Goal: Task Accomplishment & Management: Manage account settings

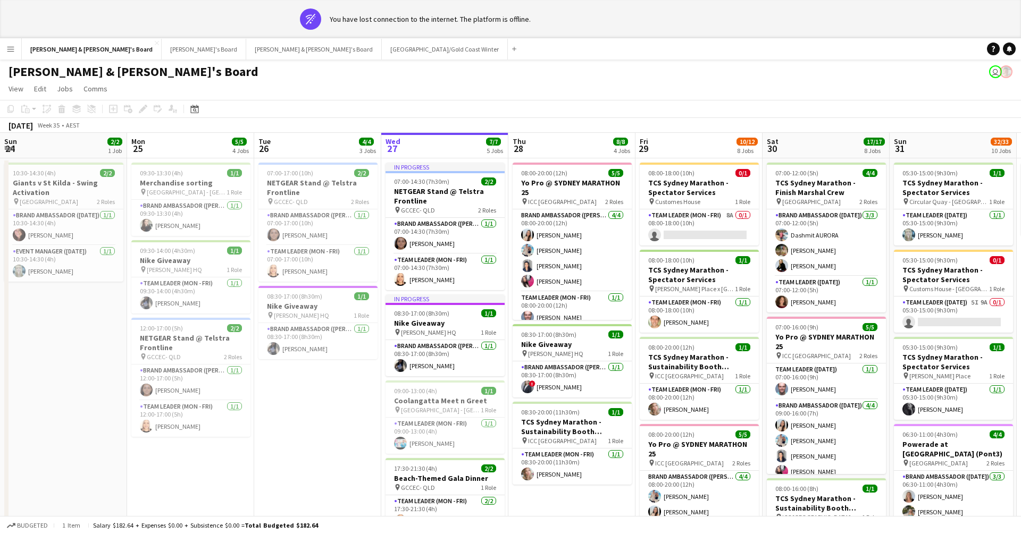
scroll to position [0, 254]
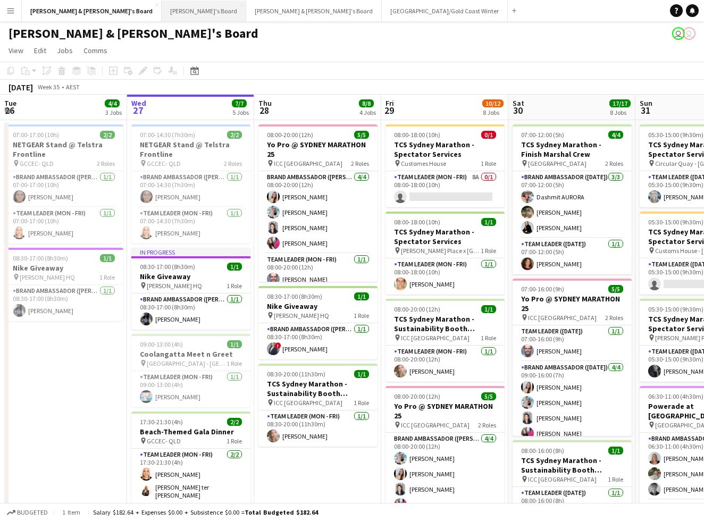
click at [162, 5] on button "Tennille's Board Close" at bounding box center [204, 11] width 85 height 21
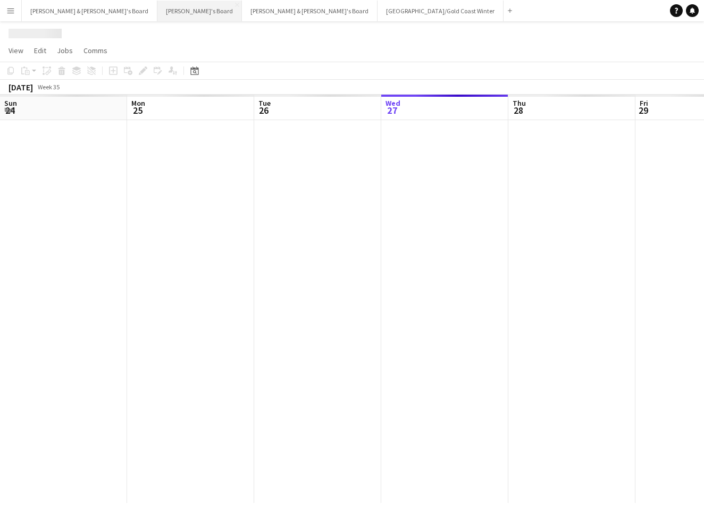
scroll to position [0, 254]
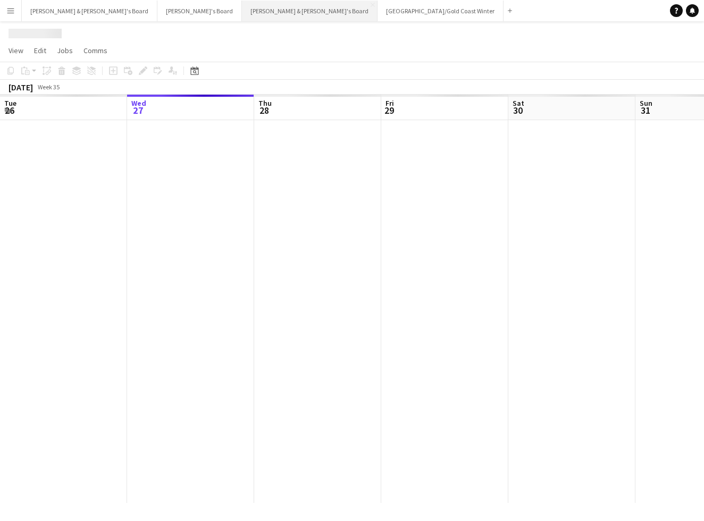
click at [242, 9] on button "[PERSON_NAME] & [PERSON_NAME]'s Board Close" at bounding box center [310, 11] width 136 height 21
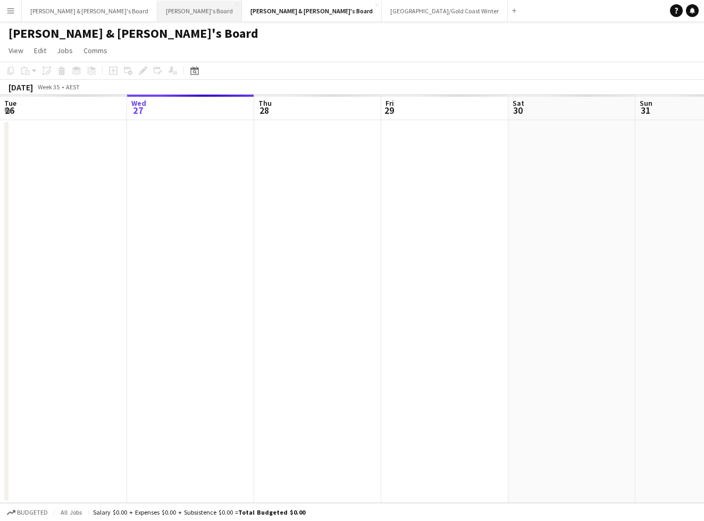
click at [157, 10] on button "Tennille's Board Close" at bounding box center [199, 11] width 85 height 21
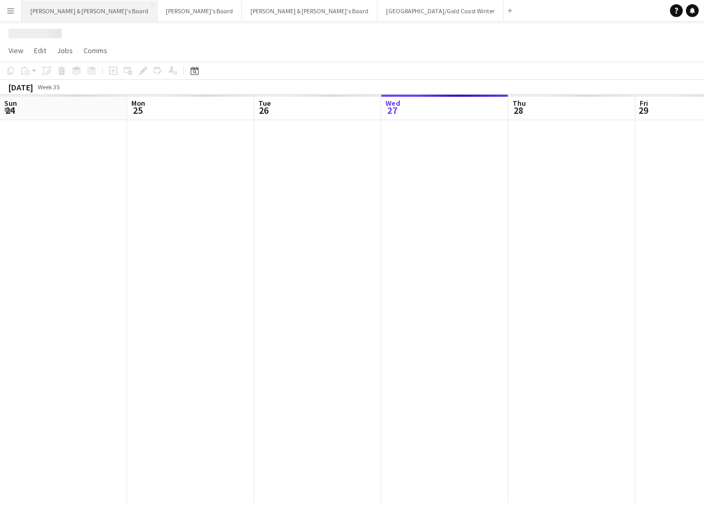
scroll to position [0, 254]
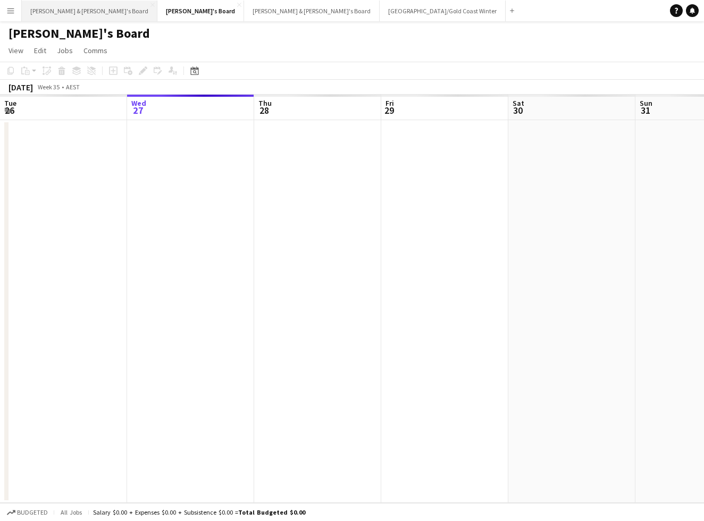
click at [73, 7] on button "[PERSON_NAME] & [PERSON_NAME]'s Board Close" at bounding box center [90, 11] width 136 height 21
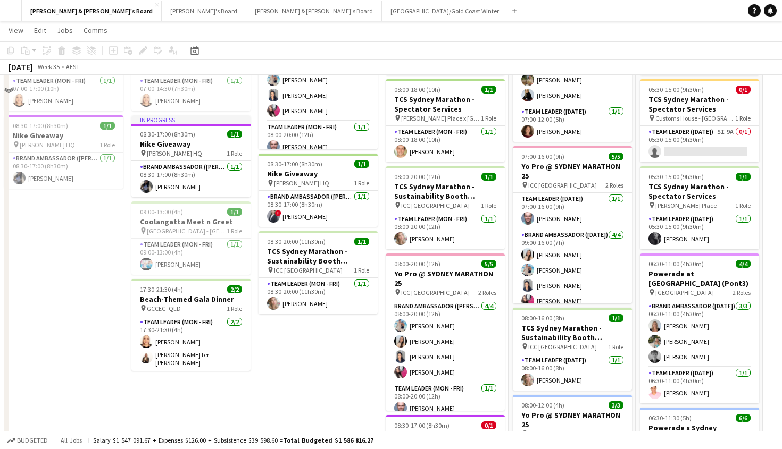
scroll to position [132, 0]
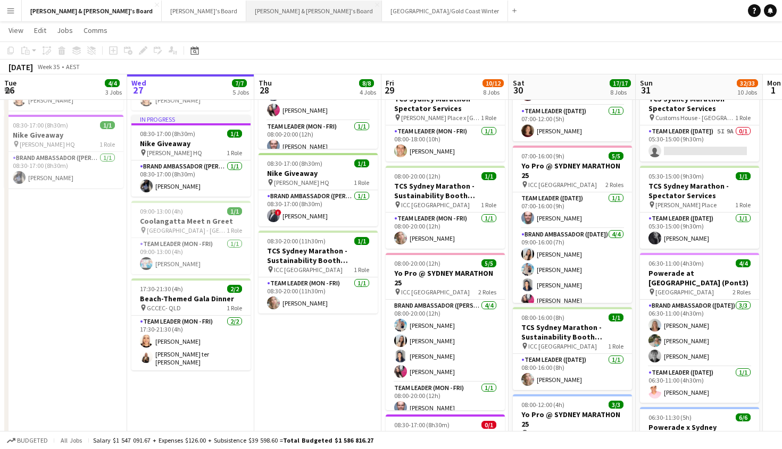
click at [246, 7] on button "[PERSON_NAME] & [PERSON_NAME]'s Board Close" at bounding box center [314, 11] width 136 height 21
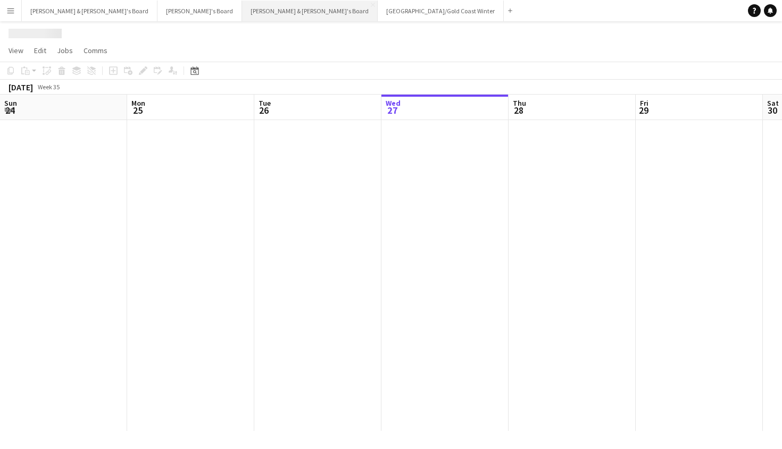
scroll to position [0, 254]
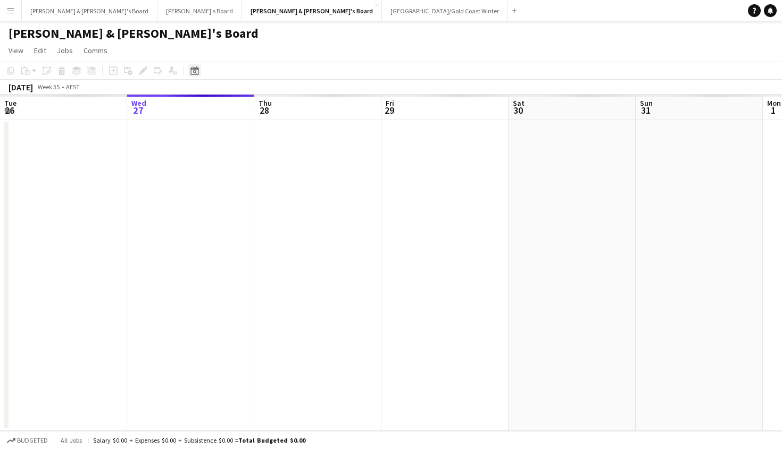
click at [197, 70] on icon "Date picker" at bounding box center [194, 70] width 9 height 9
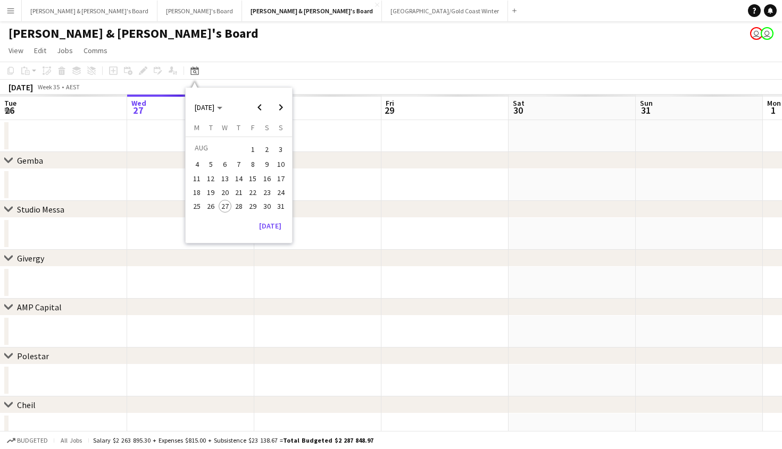
click at [253, 146] on span "1" at bounding box center [252, 149] width 13 height 15
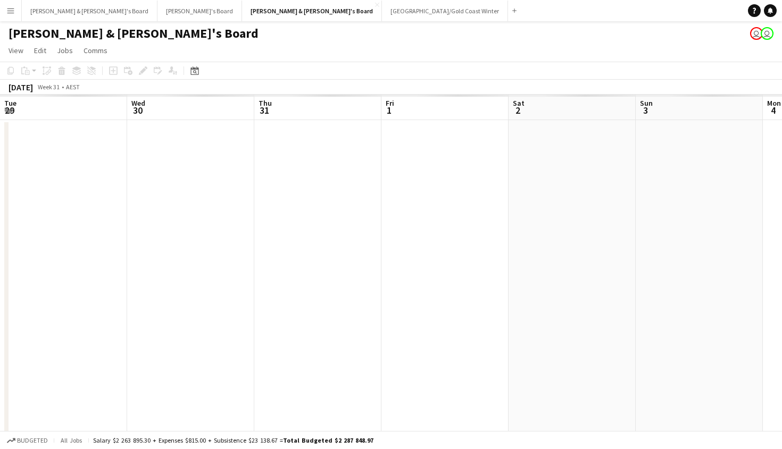
scroll to position [0, 365]
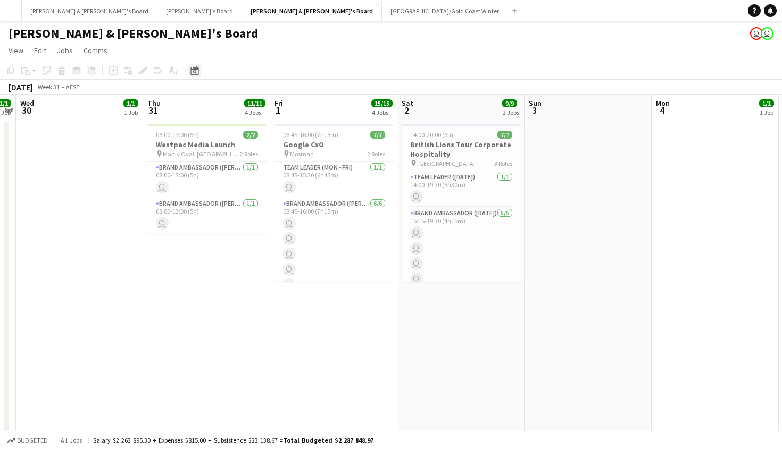
click at [198, 66] on icon "Date picker" at bounding box center [194, 70] width 9 height 9
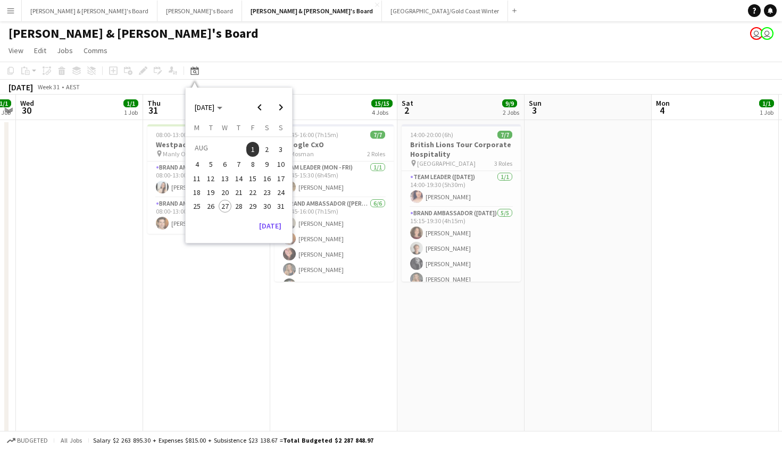
click at [227, 204] on span "27" at bounding box center [225, 206] width 13 height 13
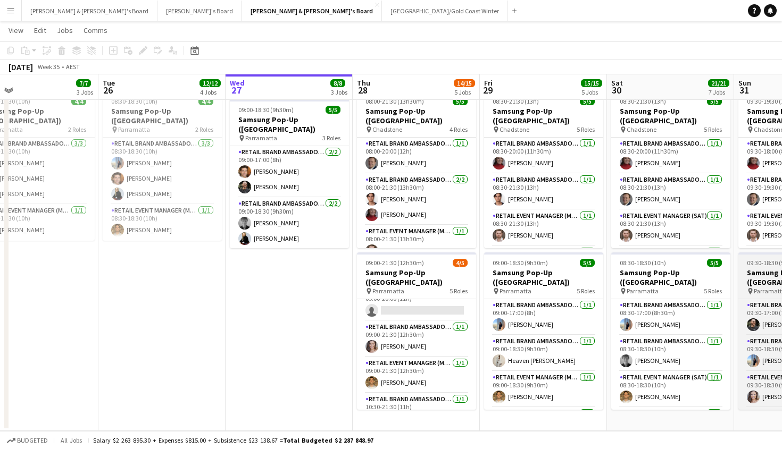
scroll to position [11, 0]
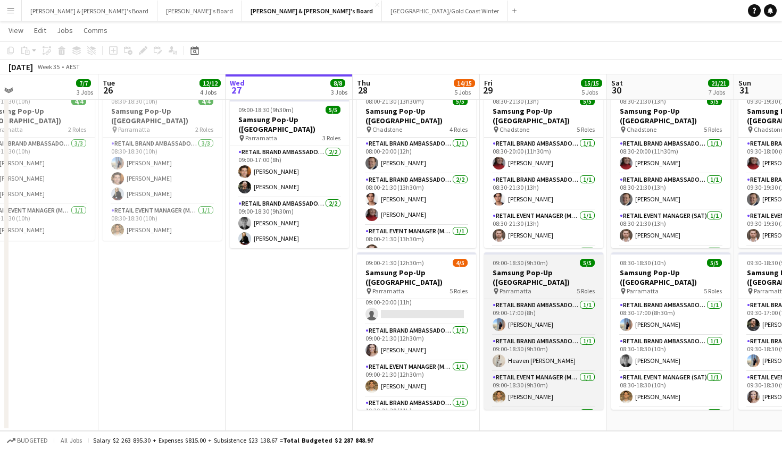
click at [551, 286] on app-job-card "09:00-18:30 (9h30m) 5/5 Samsung Pop-Up ([GEOGRAPHIC_DATA]) pin Parramatta 5 Rol…" at bounding box center [543, 331] width 119 height 157
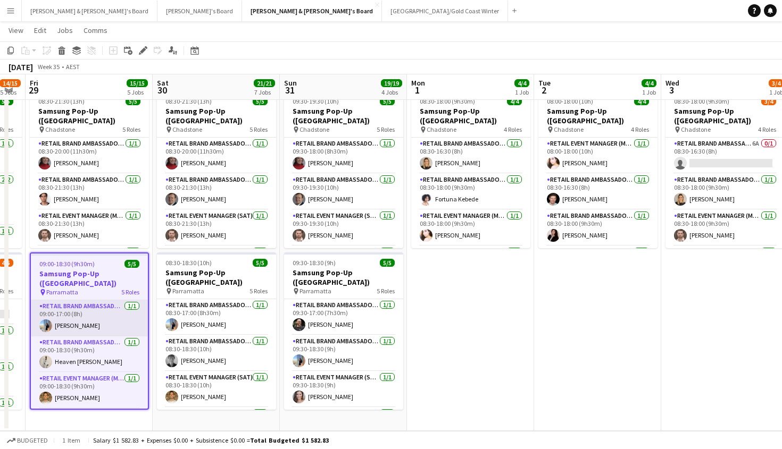
scroll to position [0, 349]
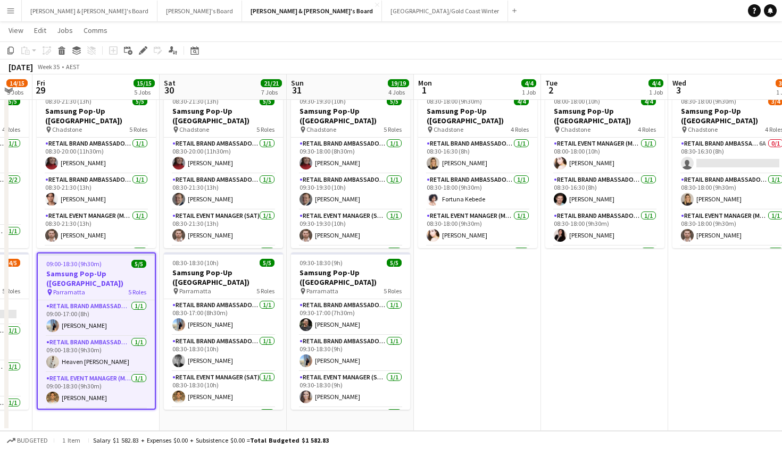
click at [101, 288] on div "pin Parramatta 5 Roles" at bounding box center [96, 292] width 117 height 9
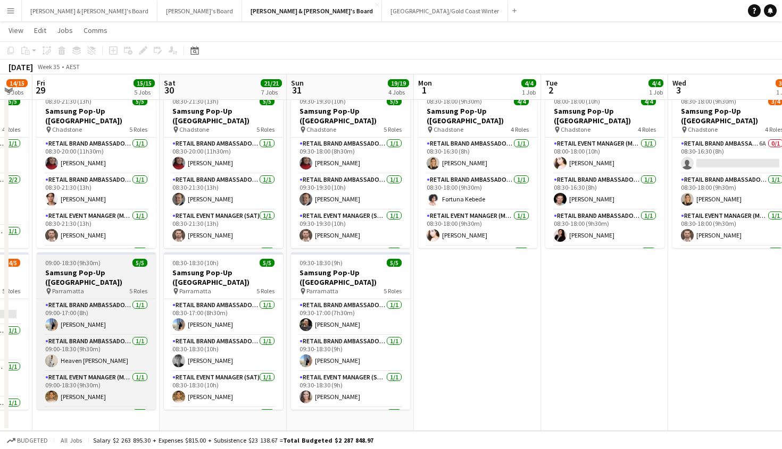
click at [101, 287] on div "pin Parramatta 5 Roles" at bounding box center [96, 291] width 119 height 9
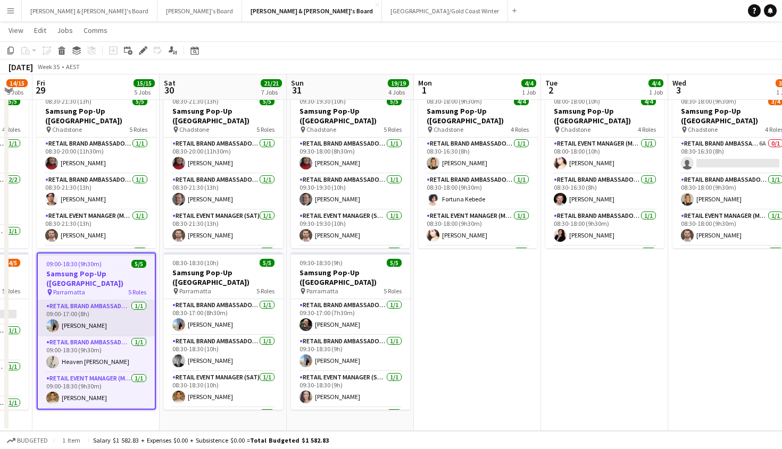
click at [54, 306] on app-card-role "RETAIL Brand Ambassador (Mon - Fri) [DATE] 09:00-17:00 (8h) [PERSON_NAME]" at bounding box center [96, 318] width 117 height 36
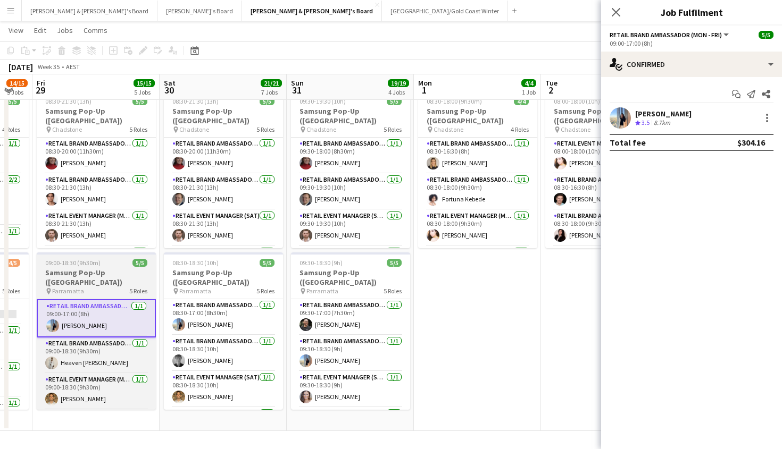
click at [91, 272] on h3 "Samsung Pop-Up ([GEOGRAPHIC_DATA])" at bounding box center [96, 277] width 119 height 19
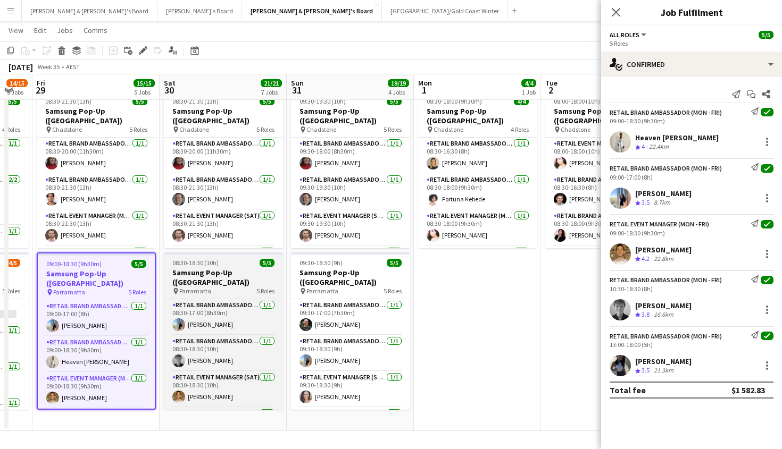
click at [225, 272] on h3 "Samsung Pop-Up ([GEOGRAPHIC_DATA])" at bounding box center [223, 277] width 119 height 19
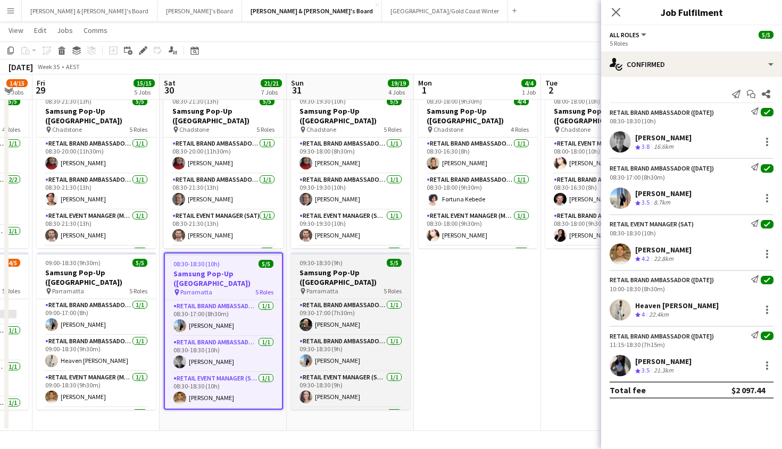
click at [389, 287] on span "5 Roles" at bounding box center [392, 291] width 18 height 8
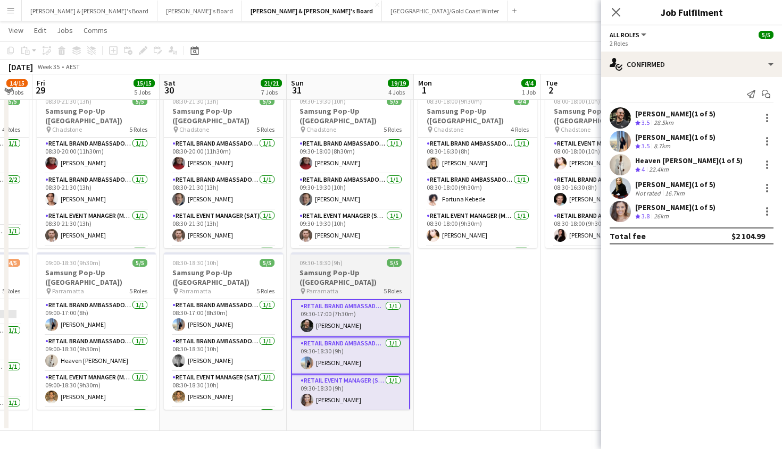
click at [380, 277] on h3 "Samsung Pop-Up ([GEOGRAPHIC_DATA])" at bounding box center [350, 277] width 119 height 19
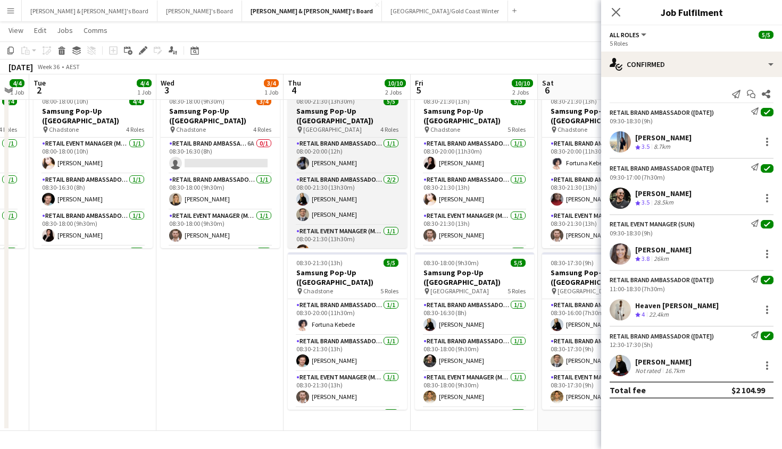
scroll to position [0, 353]
click at [353, 125] on div "pin [GEOGRAPHIC_DATA] 4 Roles" at bounding box center [346, 129] width 119 height 9
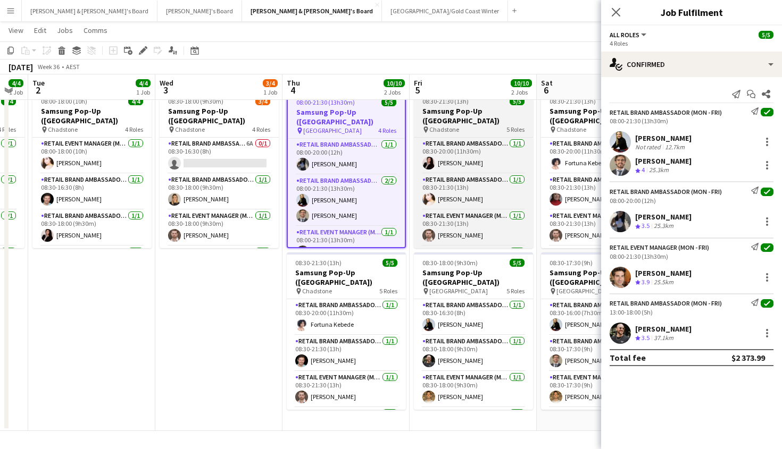
click at [475, 131] on div "pin Chadstone 5 Roles" at bounding box center [473, 129] width 119 height 9
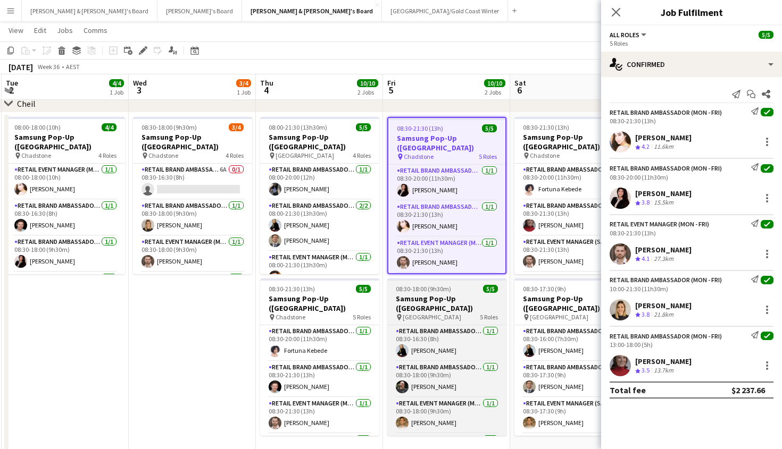
scroll to position [0, 380]
click at [457, 291] on div "08:30-18:00 (9h30m) 5/5" at bounding box center [446, 289] width 119 height 8
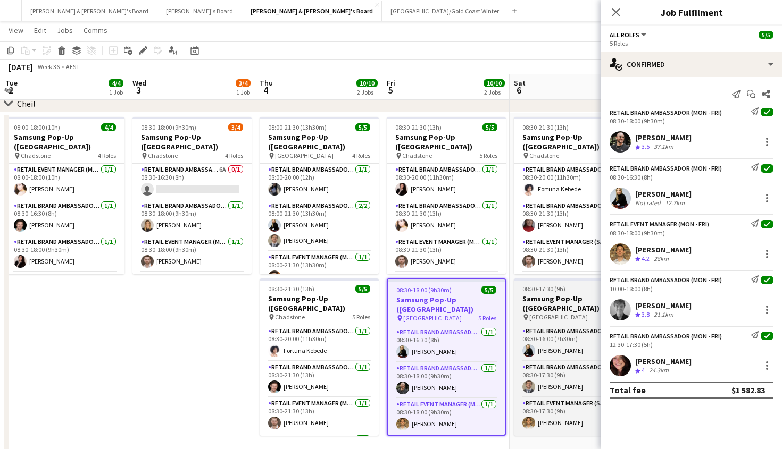
click at [534, 300] on h3 "Samsung Pop-Up ([GEOGRAPHIC_DATA])" at bounding box center [573, 303] width 119 height 19
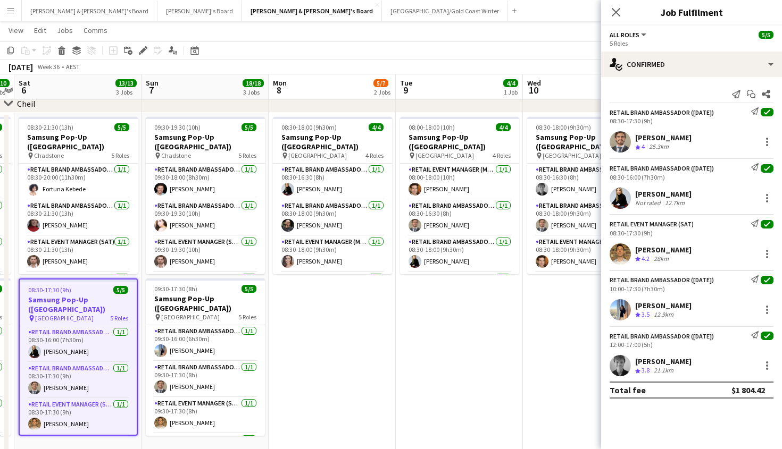
scroll to position [0, 365]
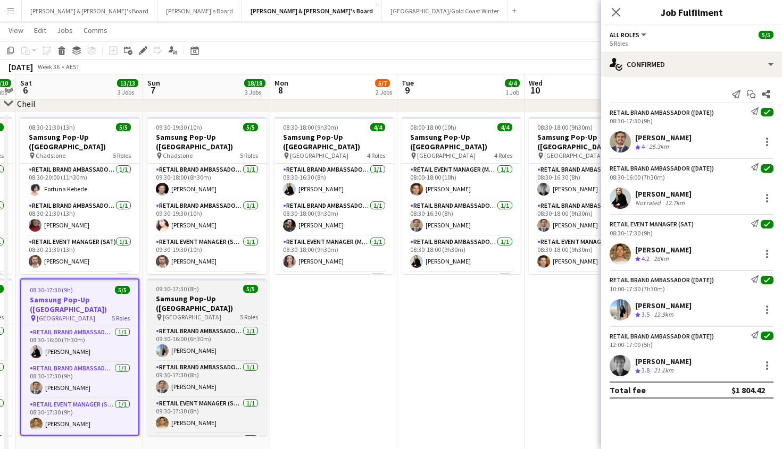
click at [201, 300] on h3 "Samsung Pop-Up ([GEOGRAPHIC_DATA])" at bounding box center [206, 303] width 119 height 19
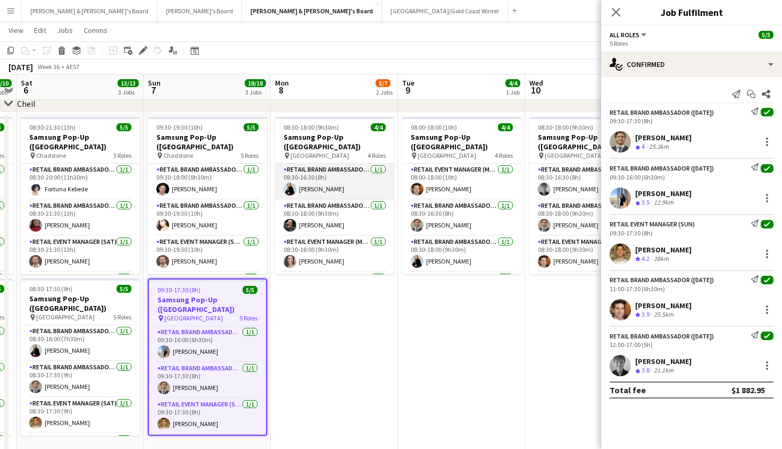
click at [348, 165] on app-card-role "RETAIL Brand Ambassador (Mon - Fri) [DATE] 08:30-16:30 (8h) [PERSON_NAME]" at bounding box center [334, 182] width 119 height 36
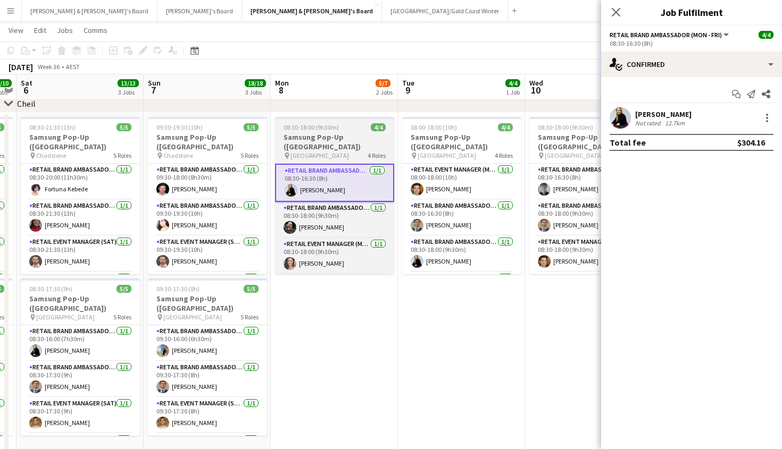
click at [347, 152] on div "pin [GEOGRAPHIC_DATA] 4 Roles" at bounding box center [334, 156] width 119 height 9
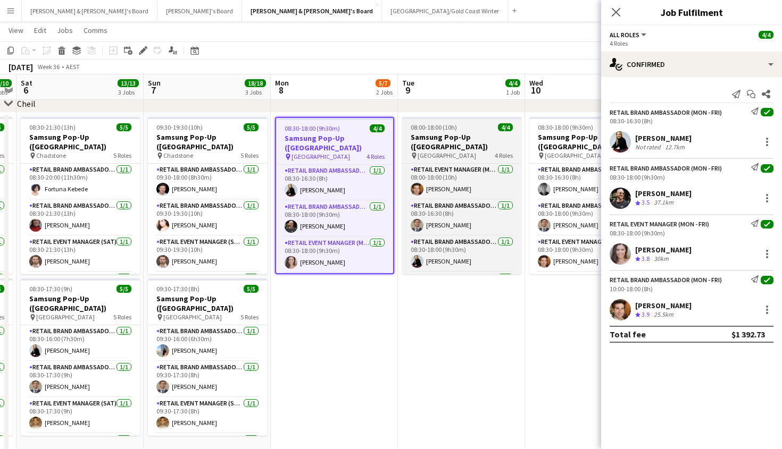
scroll to position [0, 365]
click at [464, 150] on app-job-card "08:00-18:00 (10h) 4/4 Samsung Pop-Up ([GEOGRAPHIC_DATA]) pin Castle Towers 4 Ro…" at bounding box center [460, 195] width 119 height 157
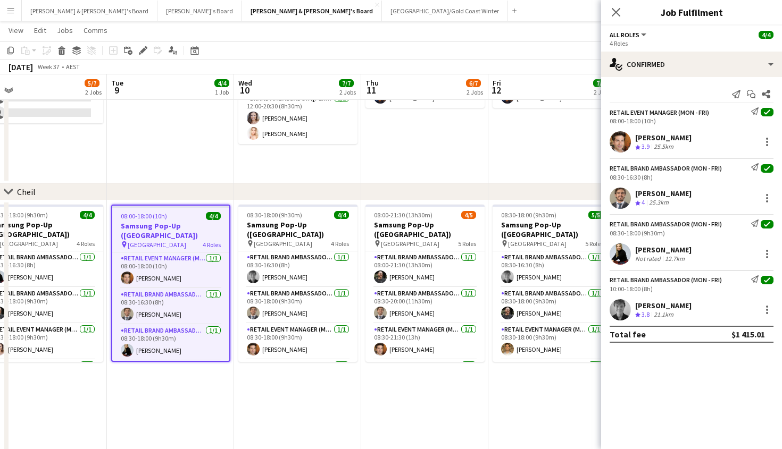
scroll to position [0, 412]
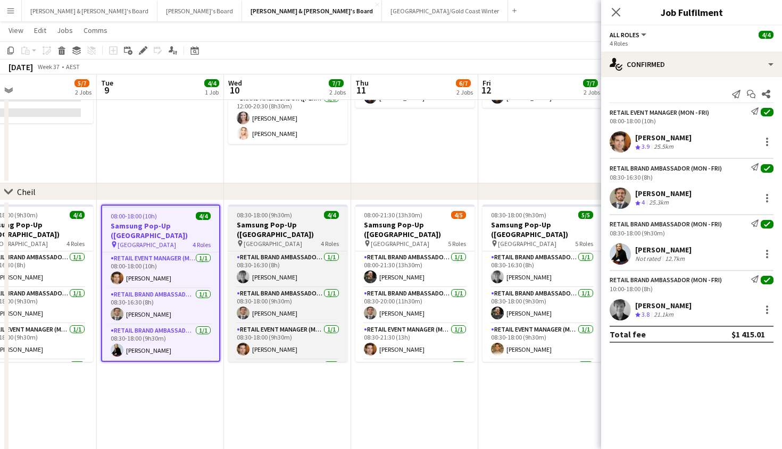
click at [303, 226] on h3 "Samsung Pop-Up ([GEOGRAPHIC_DATA])" at bounding box center [287, 229] width 119 height 19
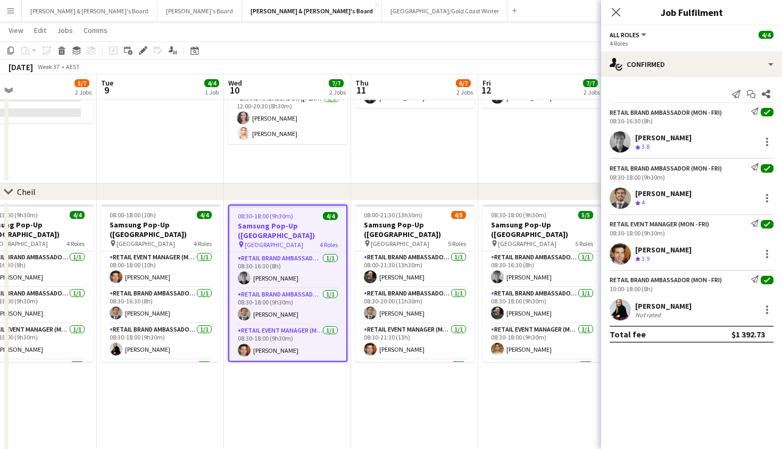
scroll to position [0, 411]
click at [411, 224] on h3 "Samsung Pop-Up ([GEOGRAPHIC_DATA])" at bounding box center [415, 229] width 119 height 19
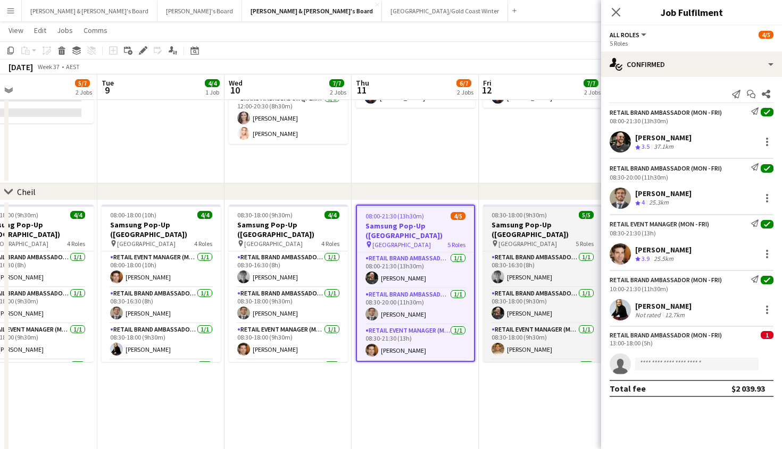
click at [551, 219] on div "08:30-18:00 (9h30m) 5/5" at bounding box center [542, 215] width 119 height 8
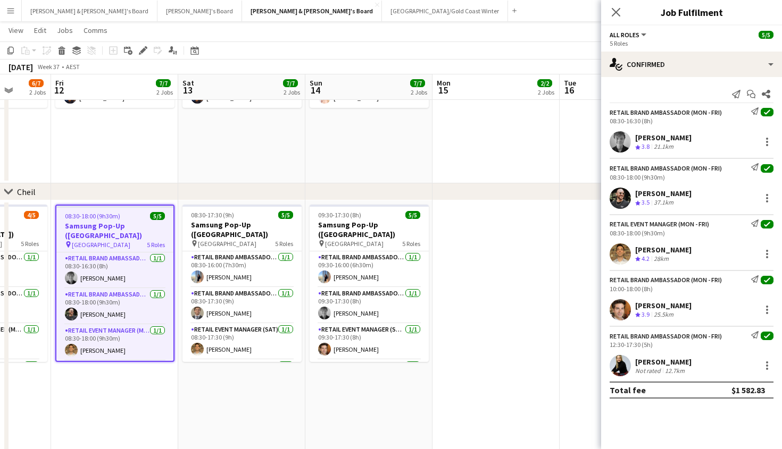
scroll to position [0, 334]
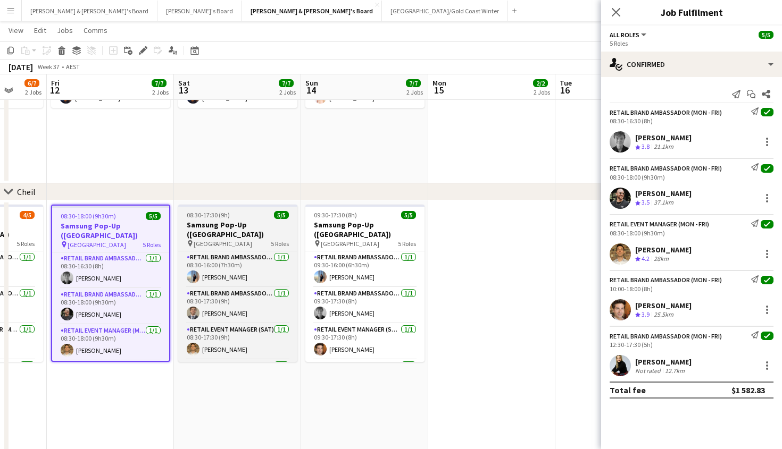
click at [256, 239] on div "pin [GEOGRAPHIC_DATA] 5 Roles" at bounding box center [237, 243] width 119 height 9
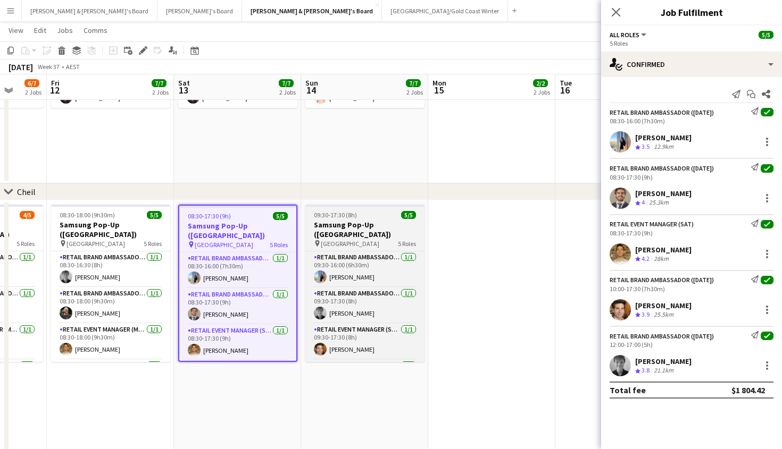
click at [370, 239] on div "pin [GEOGRAPHIC_DATA] 5 Roles" at bounding box center [364, 243] width 119 height 9
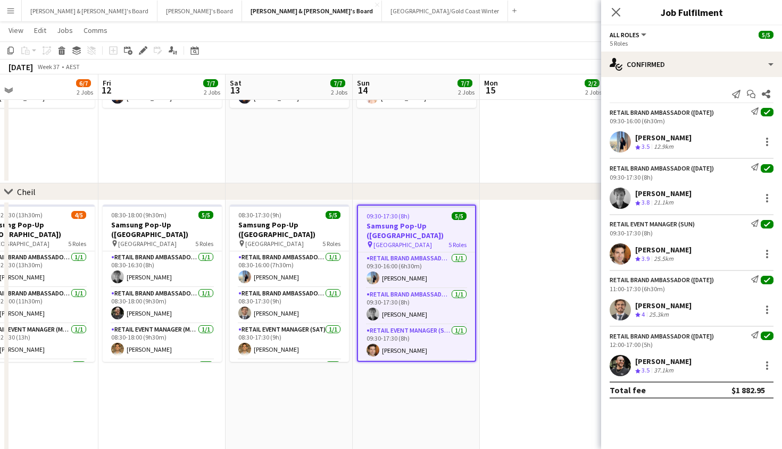
scroll to position [0, 270]
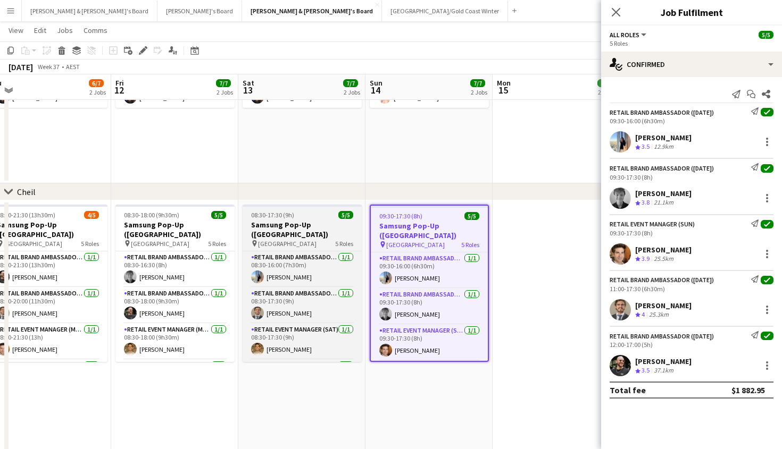
click at [303, 228] on h3 "Samsung Pop-Up ([GEOGRAPHIC_DATA])" at bounding box center [301, 229] width 119 height 19
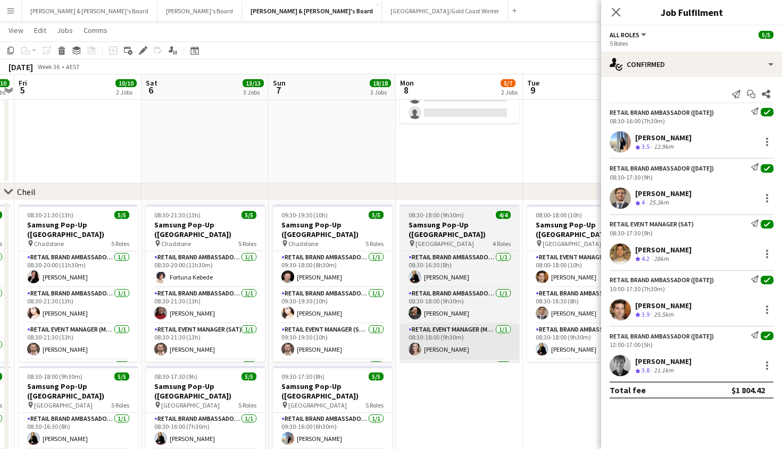
scroll to position [0, 235]
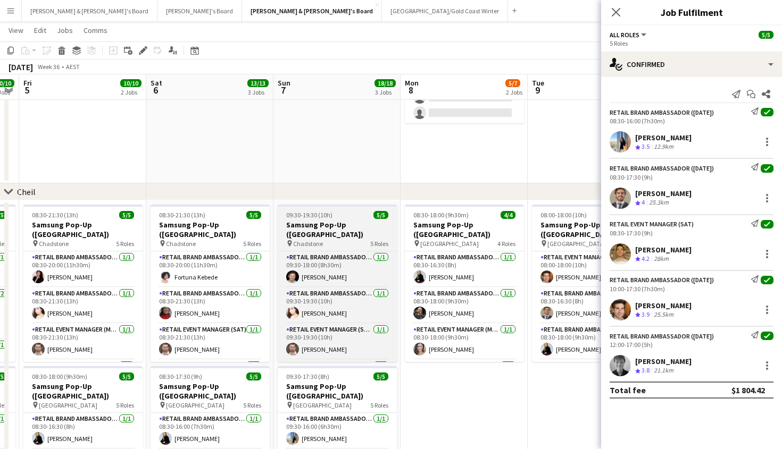
click at [352, 242] on div "pin Chadstone 5 Roles" at bounding box center [337, 243] width 119 height 9
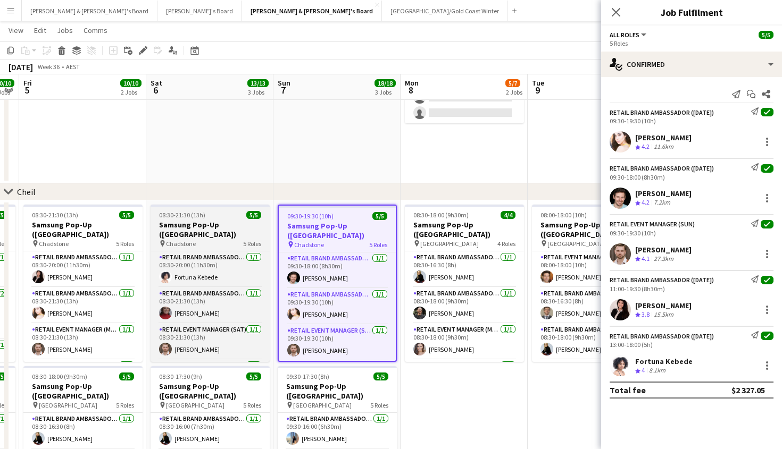
click at [204, 238] on h3 "Samsung Pop-Up ([GEOGRAPHIC_DATA])" at bounding box center [209, 229] width 119 height 19
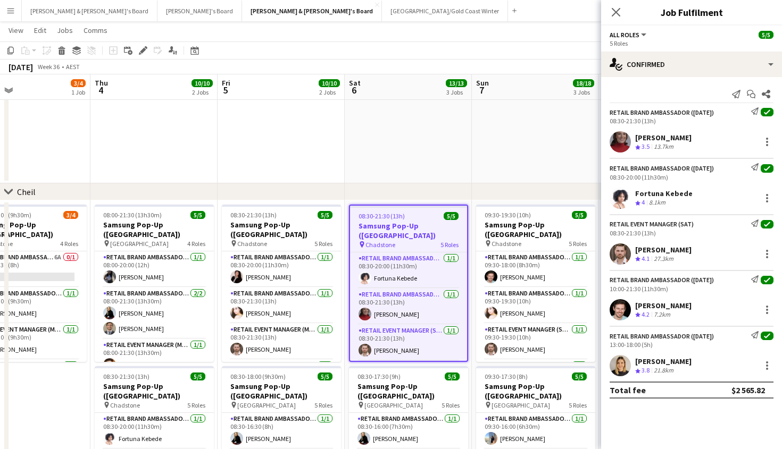
scroll to position [0, 269]
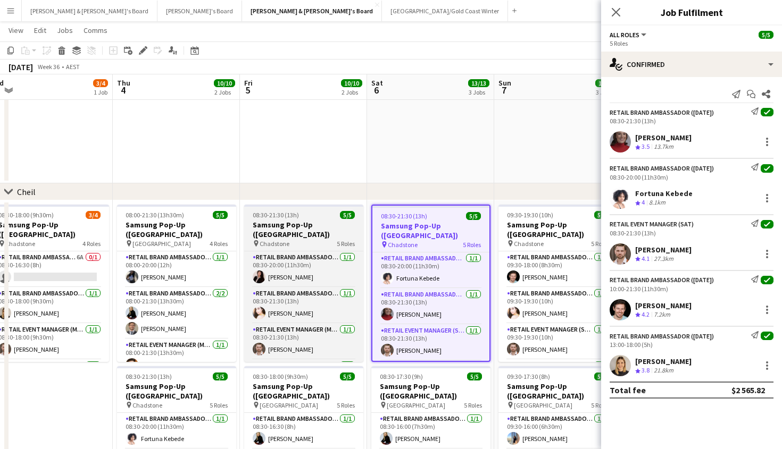
click at [314, 232] on h3 "Samsung Pop-Up ([GEOGRAPHIC_DATA])" at bounding box center [303, 229] width 119 height 19
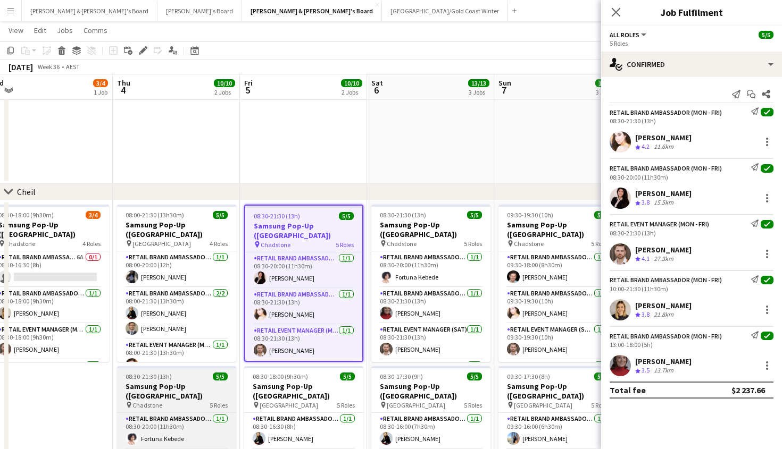
click at [191, 379] on div "08:30-21:30 (13h) 5/5" at bounding box center [176, 377] width 119 height 8
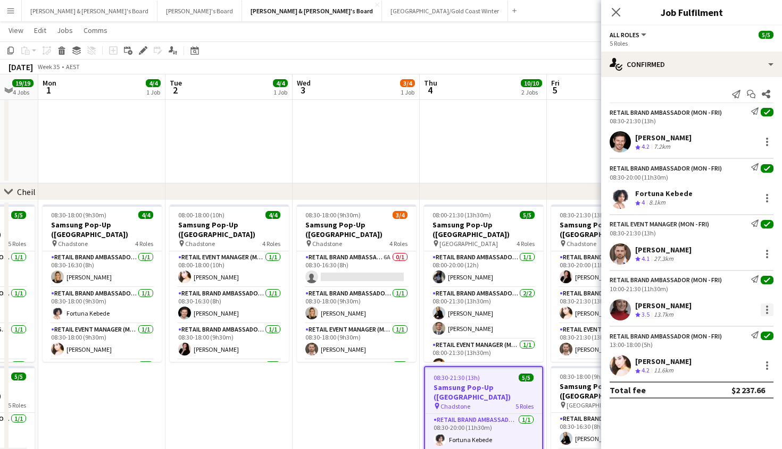
scroll to position [0, 215]
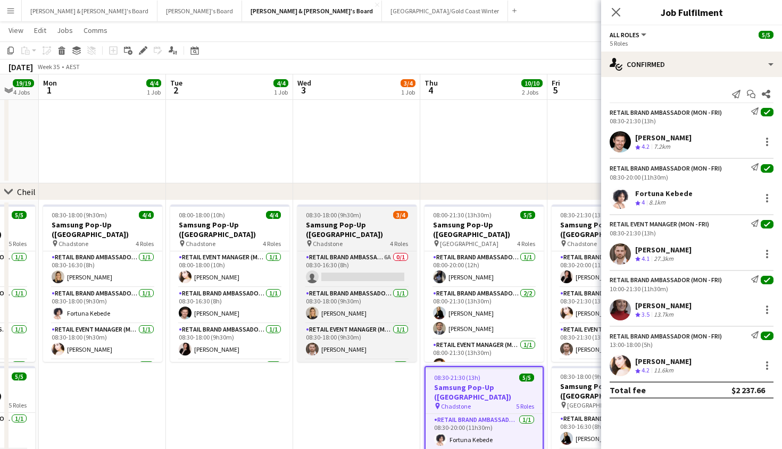
click at [374, 242] on div "pin Chadstone 4 Roles" at bounding box center [356, 243] width 119 height 9
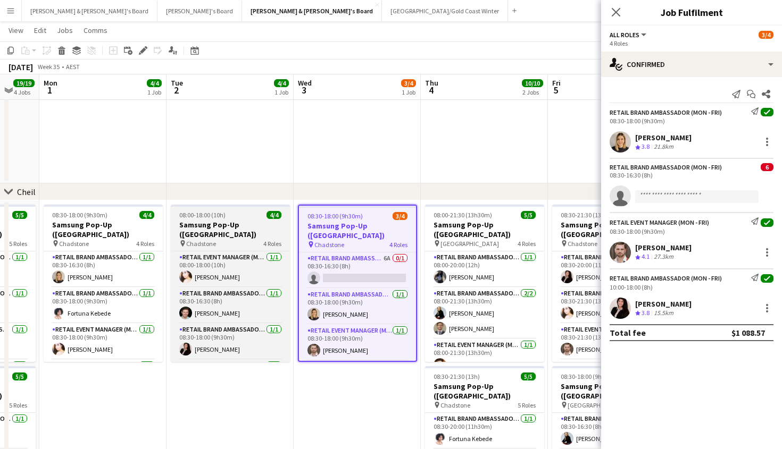
click at [222, 247] on div "pin Chadstone 4 Roles" at bounding box center [230, 243] width 119 height 9
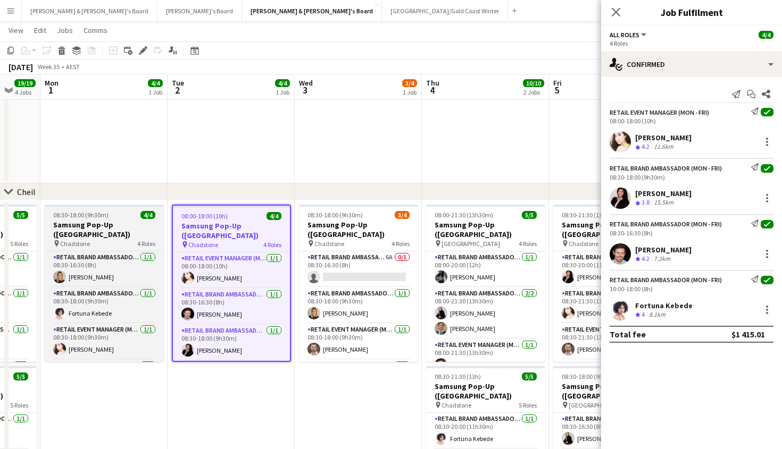
click at [130, 229] on h3 "Samsung Pop-Up ([GEOGRAPHIC_DATA])" at bounding box center [104, 229] width 119 height 19
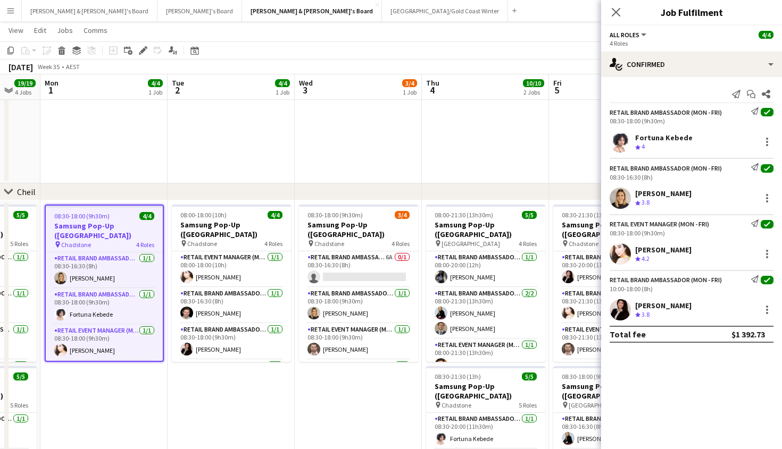
click at [121, 231] on h3 "Samsung Pop-Up ([GEOGRAPHIC_DATA])" at bounding box center [104, 230] width 117 height 19
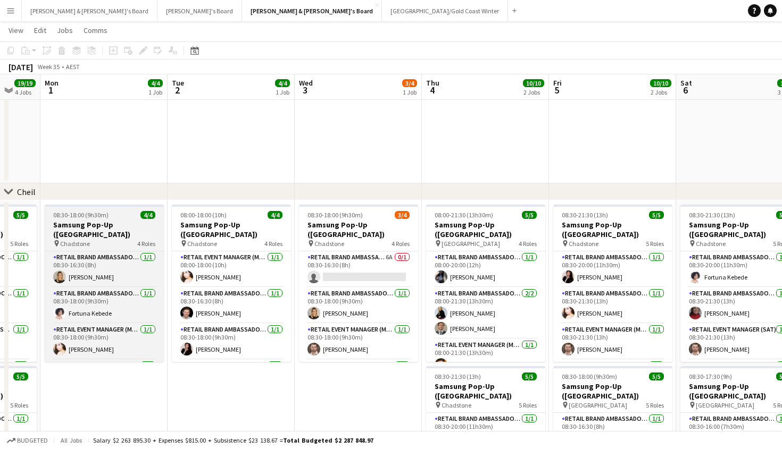
click at [139, 240] on span "4 Roles" at bounding box center [146, 244] width 18 height 8
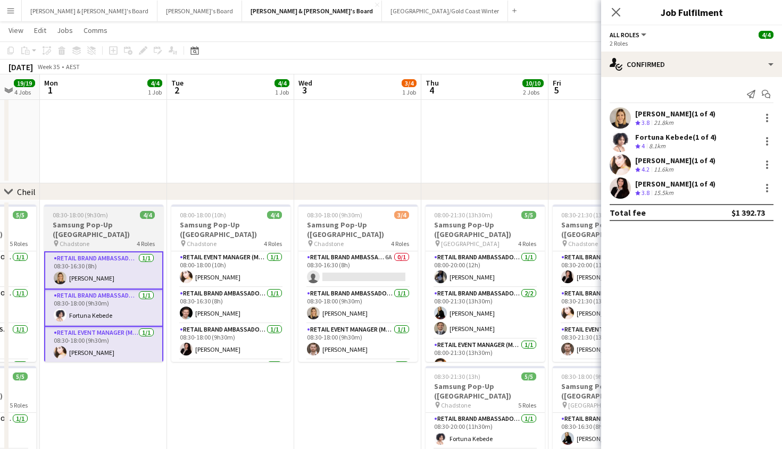
click at [111, 238] on h3 "Samsung Pop-Up ([GEOGRAPHIC_DATA])" at bounding box center [103, 229] width 119 height 19
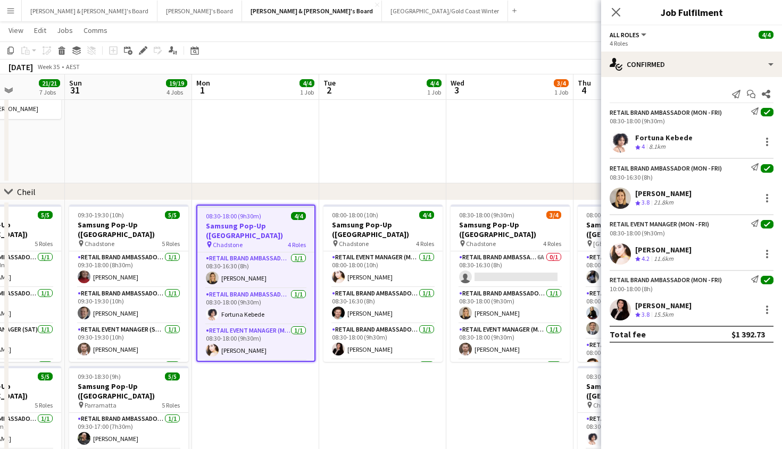
scroll to position [0, 319]
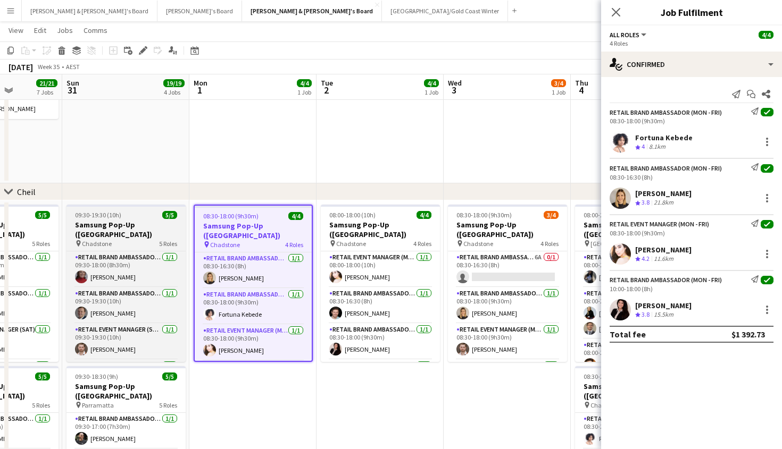
click at [135, 233] on h3 "Samsung Pop-Up ([GEOGRAPHIC_DATA])" at bounding box center [125, 229] width 119 height 19
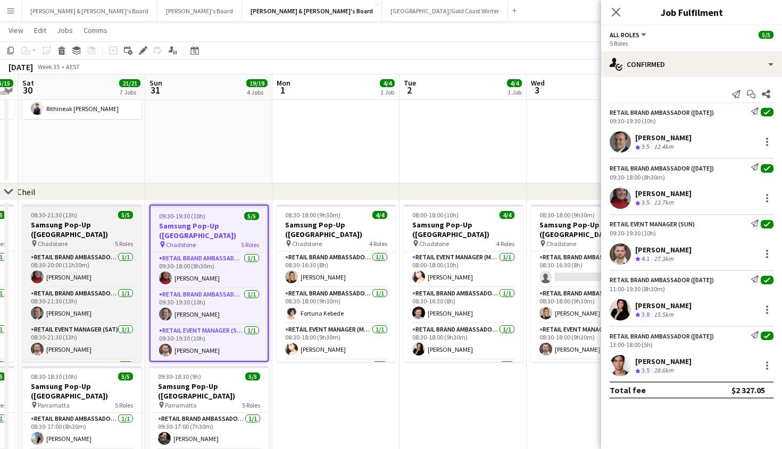
scroll to position [0, 214]
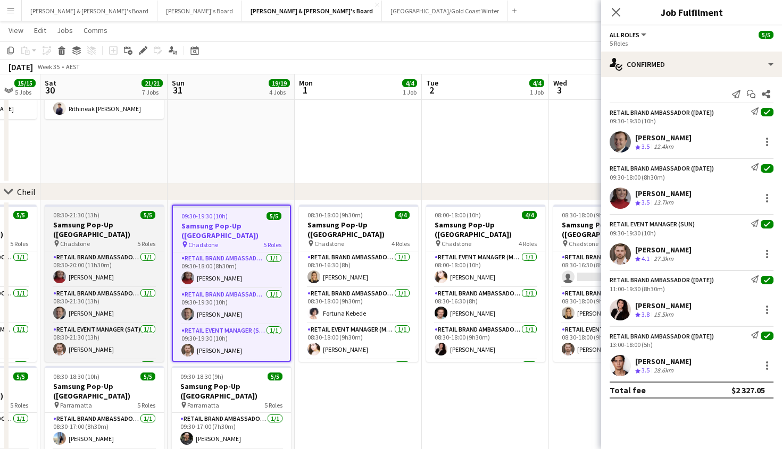
click at [113, 239] on h3 "Samsung Pop-Up ([GEOGRAPHIC_DATA])" at bounding box center [104, 229] width 119 height 19
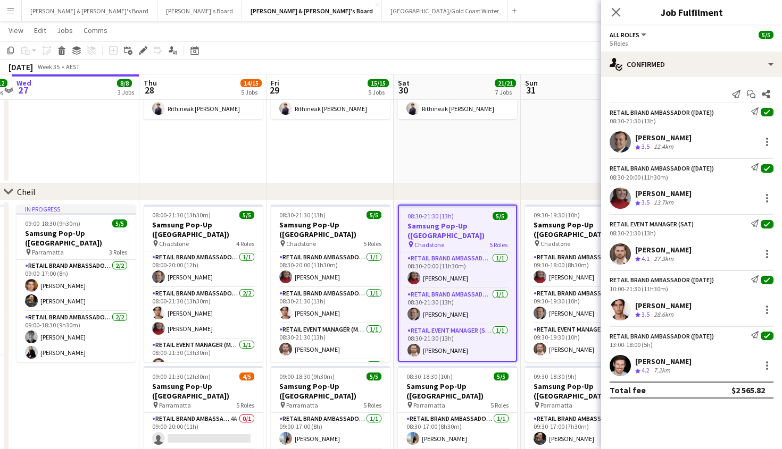
scroll to position [0, 235]
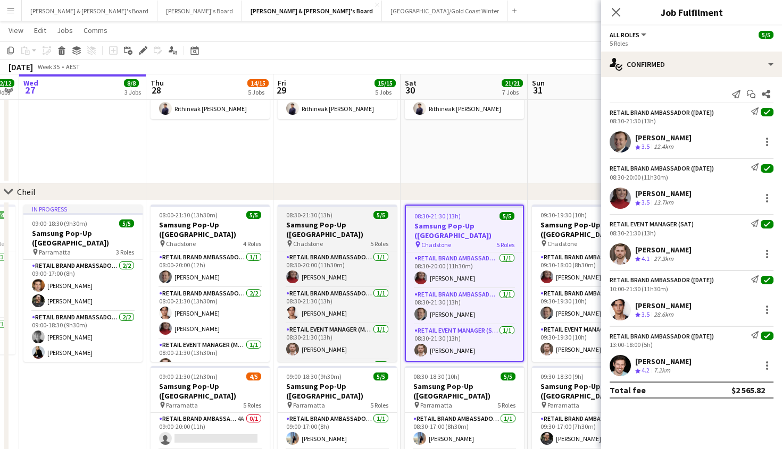
click at [341, 230] on h3 "Samsung Pop-Up ([GEOGRAPHIC_DATA])" at bounding box center [337, 229] width 119 height 19
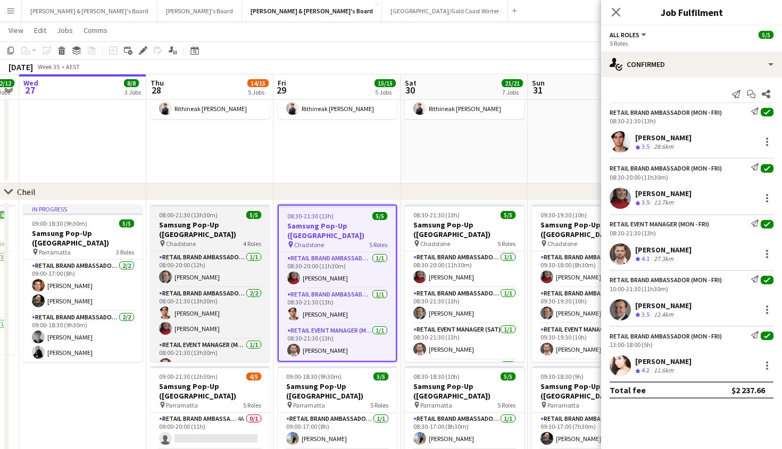
click at [217, 236] on h3 "Samsung Pop-Up ([GEOGRAPHIC_DATA])" at bounding box center [209, 229] width 119 height 19
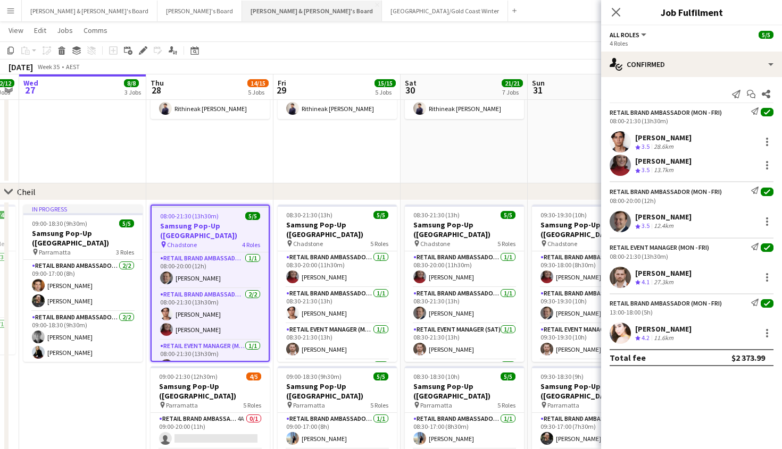
click at [242, 4] on button "[PERSON_NAME] & [PERSON_NAME]'s Board Close" at bounding box center [312, 11] width 140 height 21
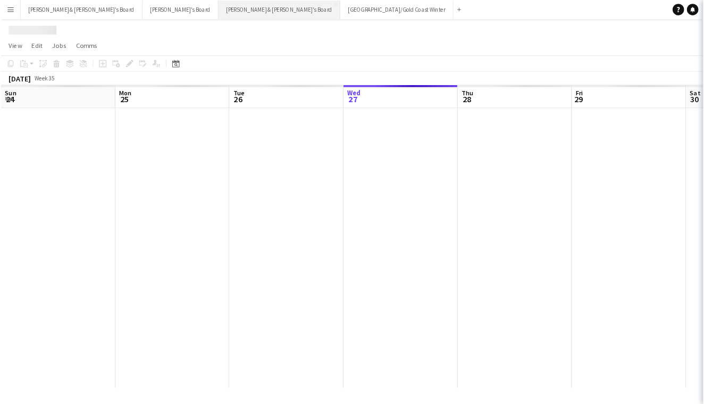
scroll to position [0, 254]
